Goal: Navigation & Orientation: Understand site structure

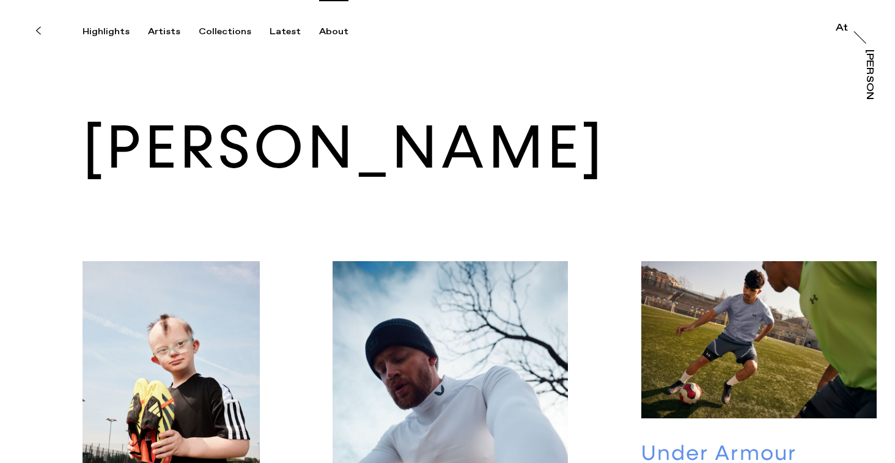
click at [319, 33] on div "About" at bounding box center [333, 31] width 29 height 11
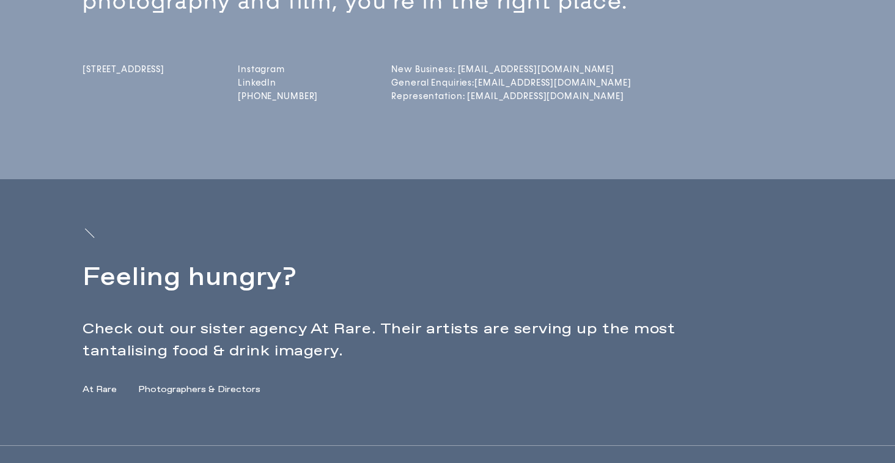
scroll to position [422, 0]
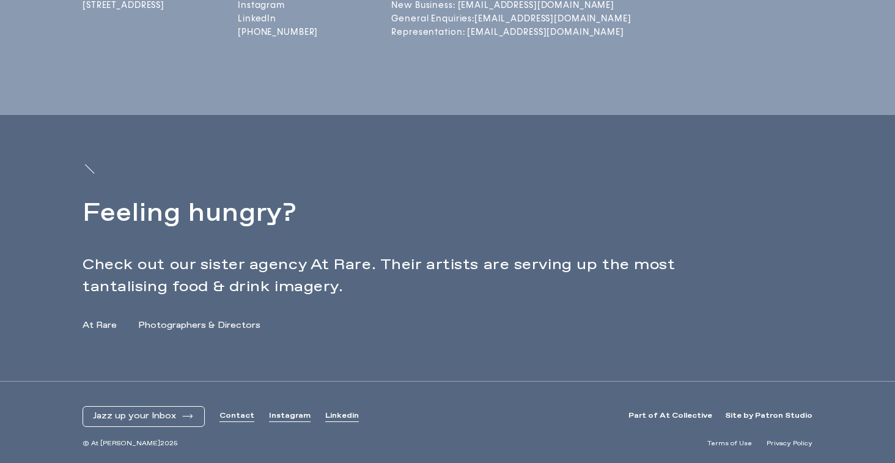
click at [107, 326] on link "At Rare" at bounding box center [100, 325] width 34 height 13
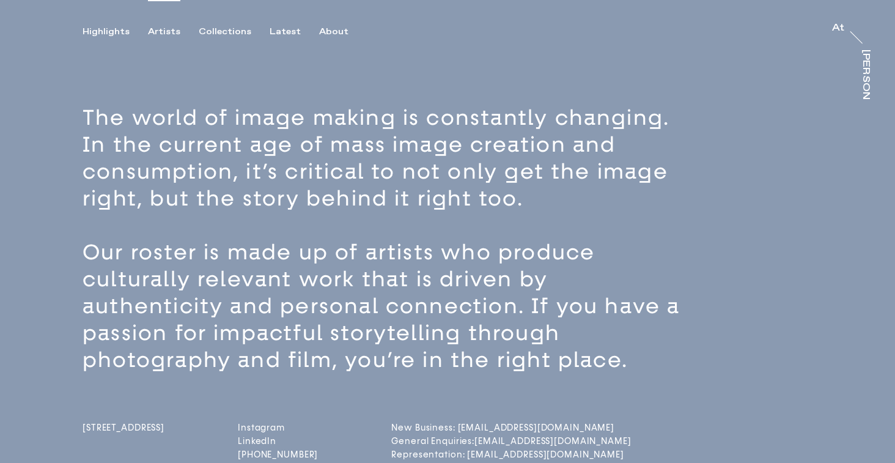
click at [156, 36] on div "Artists" at bounding box center [164, 31] width 32 height 11
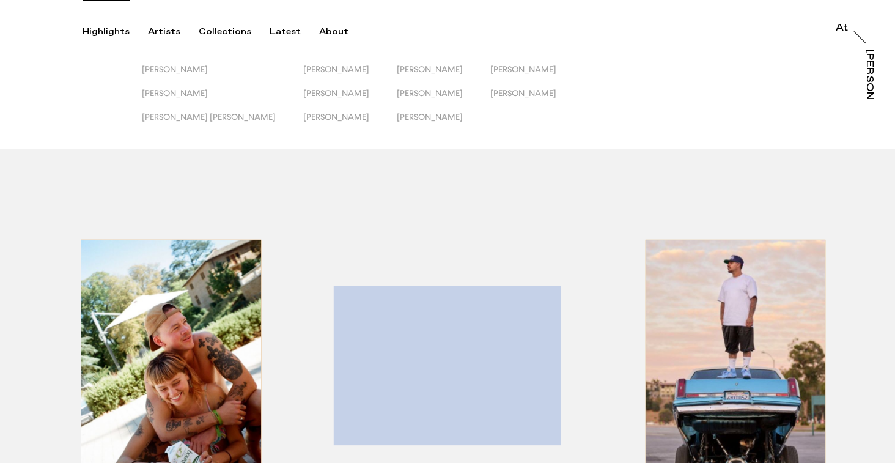
click at [110, 35] on div "Highlights" at bounding box center [106, 31] width 47 height 11
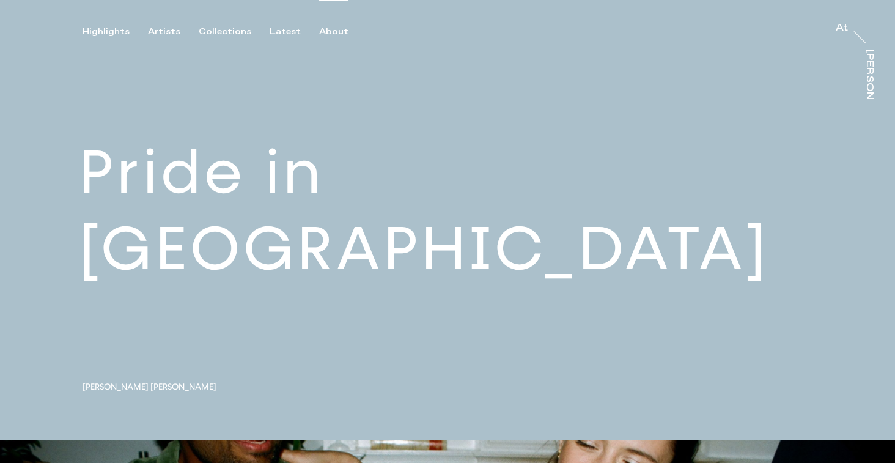
click at [332, 31] on div "About" at bounding box center [333, 31] width 29 height 11
